Goal: Check status: Check status

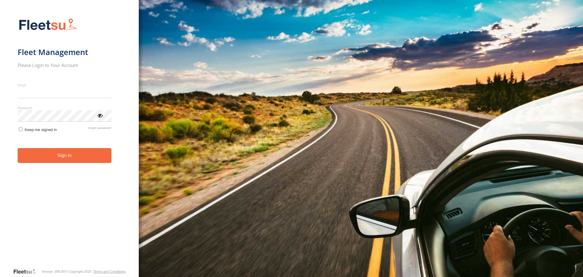
type input "**********"
click at [83, 163] on button "Sign in" at bounding box center [65, 155] width 94 height 15
